Goal: Information Seeking & Learning: Learn about a topic

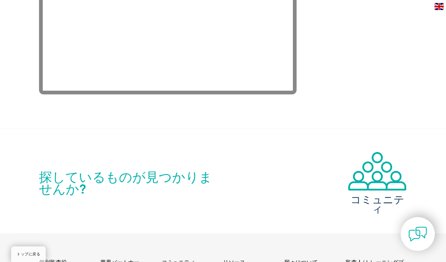
scroll to position [1561, 0]
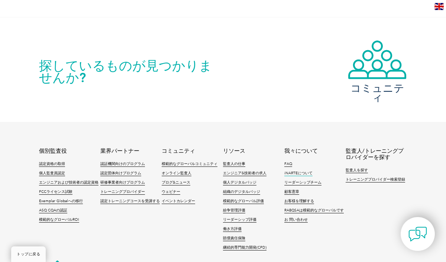
click at [304, 172] on link "iNARTEについて" at bounding box center [298, 173] width 28 height 5
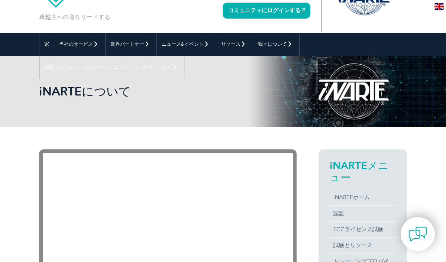
scroll to position [112, 0]
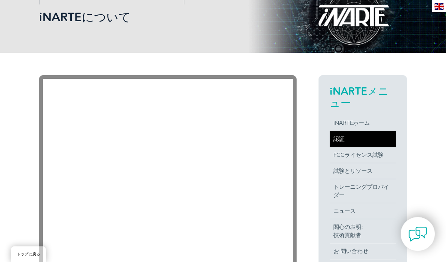
click at [341, 138] on link "認証" at bounding box center [363, 139] width 66 height 16
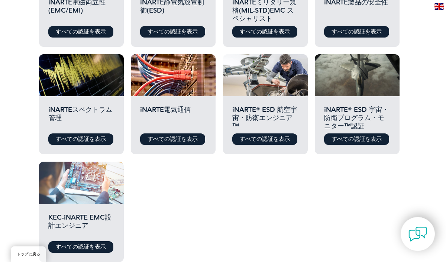
scroll to position [372, 0]
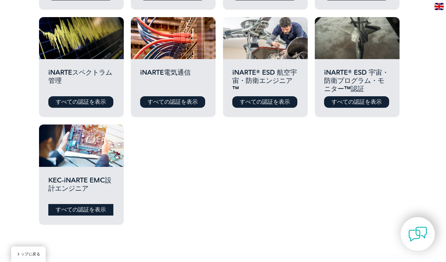
click at [77, 212] on link "すべての認証を表示" at bounding box center [80, 210] width 65 height 12
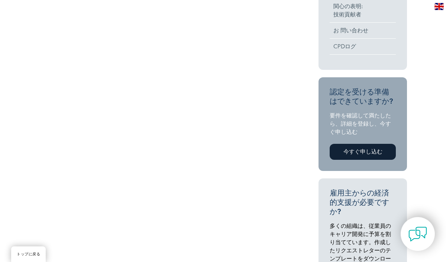
scroll to position [149, 0]
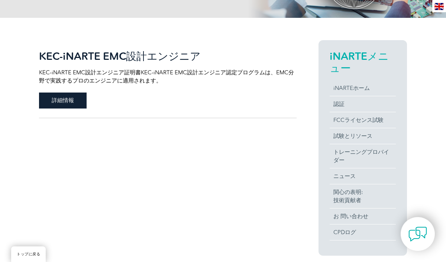
click at [64, 101] on span "詳細情報" at bounding box center [63, 101] width 48 height 16
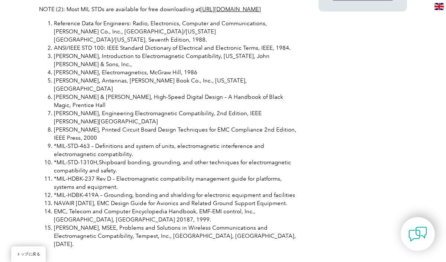
scroll to position [513, 0]
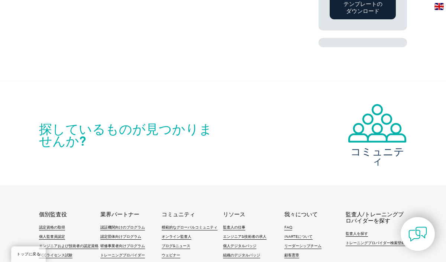
scroll to position [706, 0]
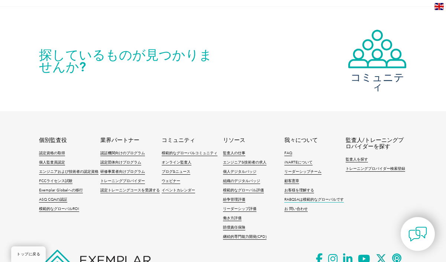
click at [299, 200] on link "RABQSAは模範的なグローバルです" at bounding box center [313, 199] width 59 height 5
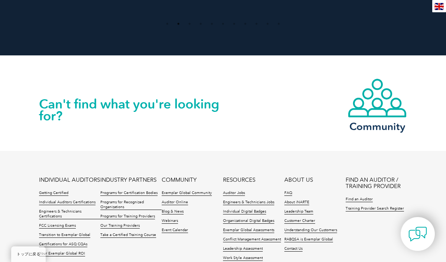
scroll to position [723, 0]
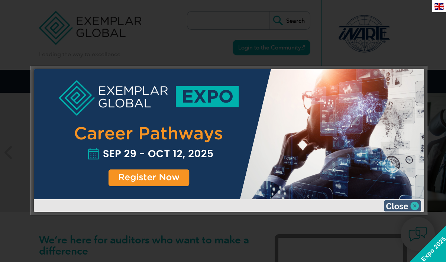
click at [401, 204] on img at bounding box center [402, 205] width 37 height 11
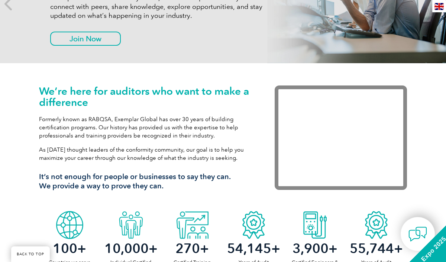
scroll to position [223, 0]
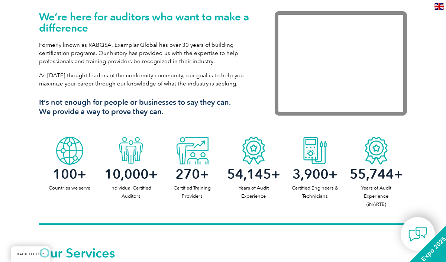
click at [438, 5] on img at bounding box center [439, 6] width 9 height 7
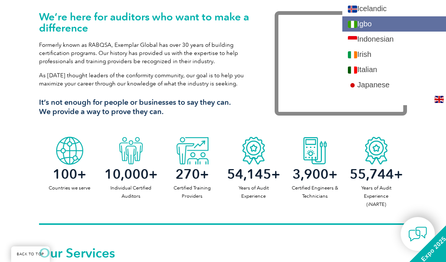
scroll to position [669, 0]
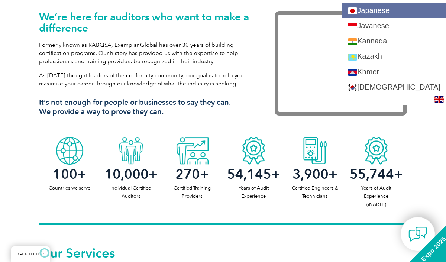
click at [407, 11] on link "Japanese" at bounding box center [394, 10] width 104 height 15
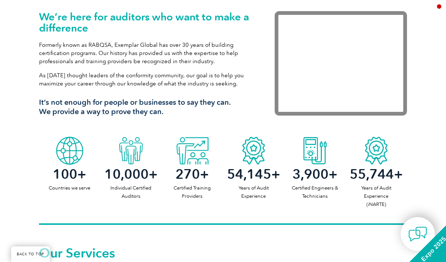
scroll to position [0, 0]
type input "検索"
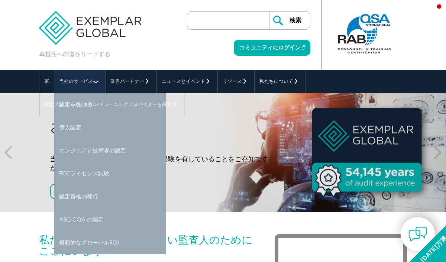
click at [75, 83] on font "当社のサービス" at bounding box center [76, 81] width 34 height 6
